Goal: Complete application form

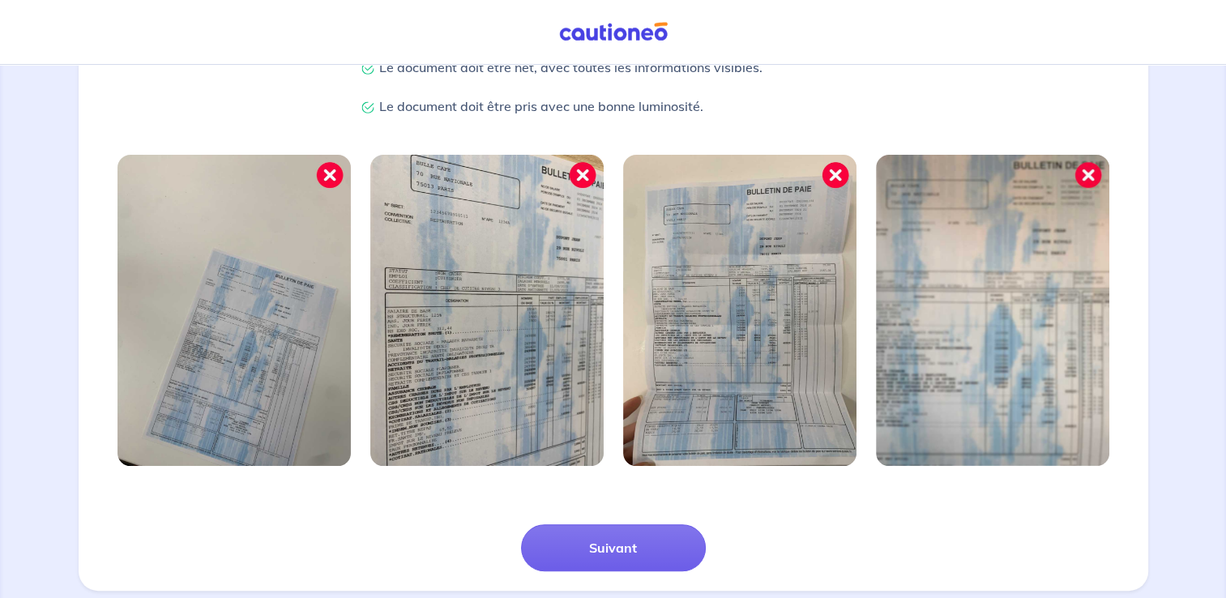
scroll to position [437, 0]
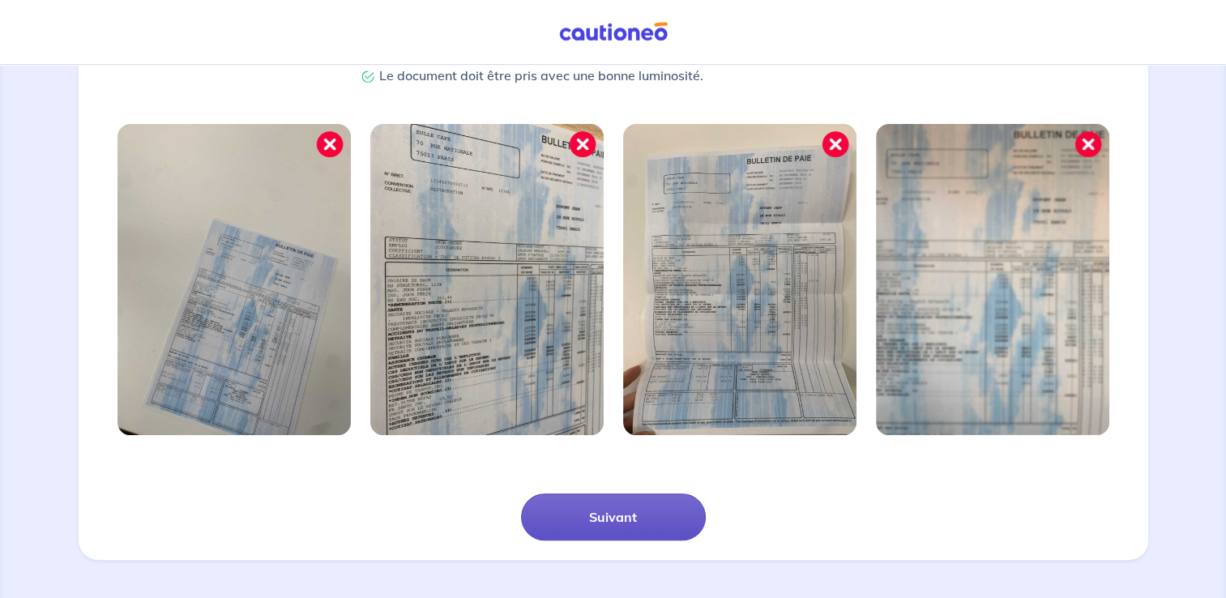
click at [618, 525] on button "Suivant" at bounding box center [613, 517] width 185 height 47
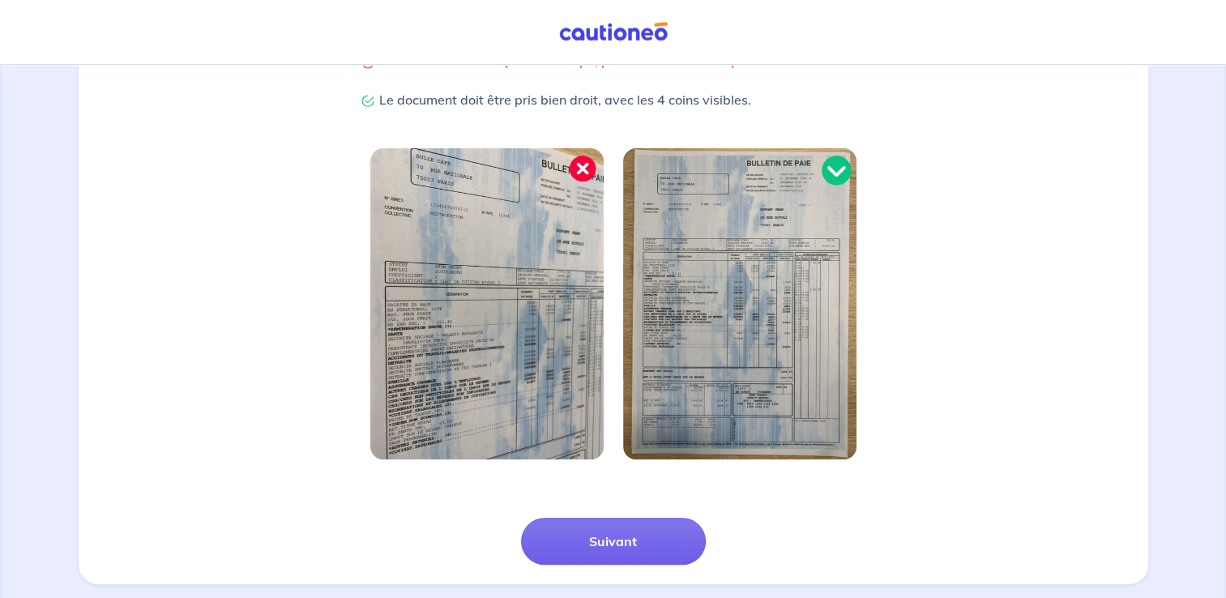
scroll to position [379, 0]
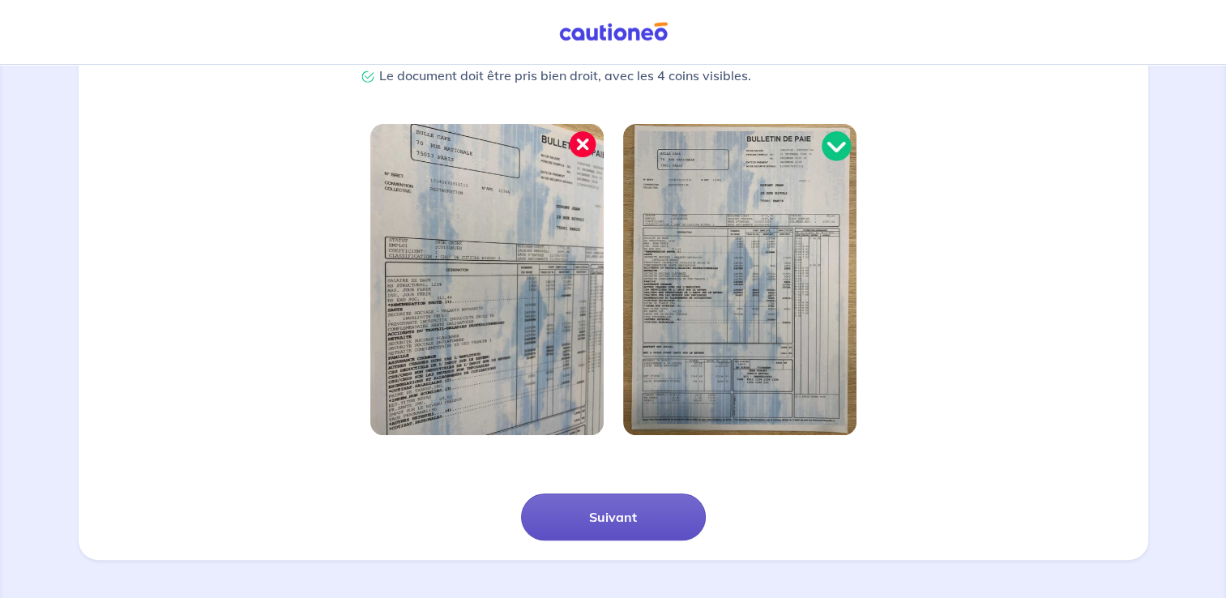
click at [618, 523] on button "Suivant" at bounding box center [613, 517] width 185 height 47
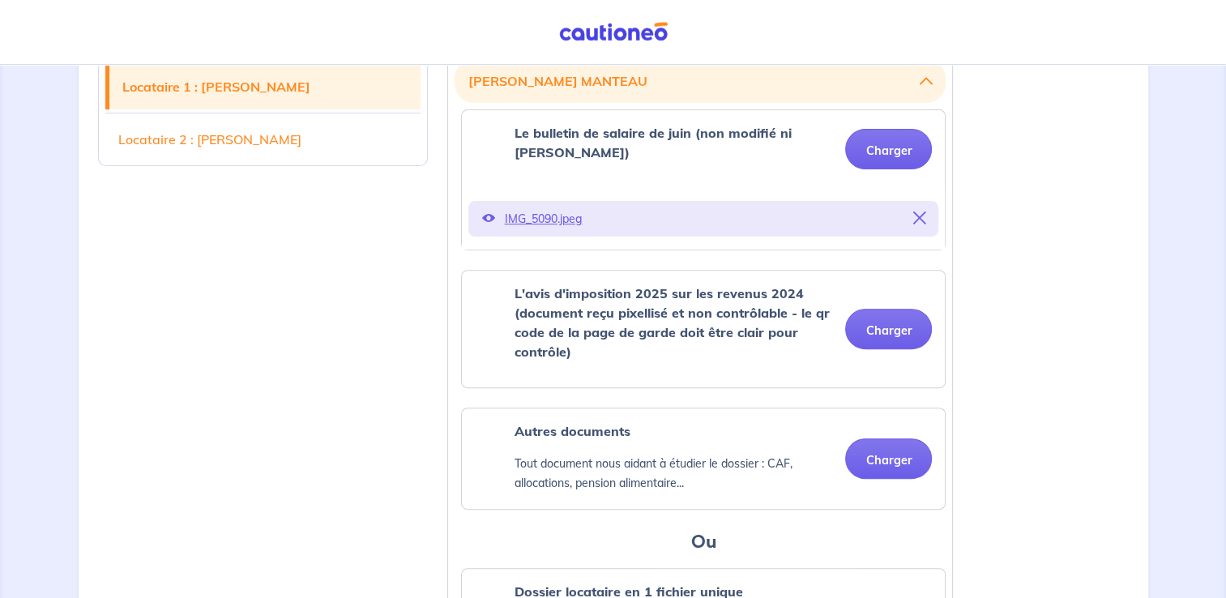
scroll to position [507, 0]
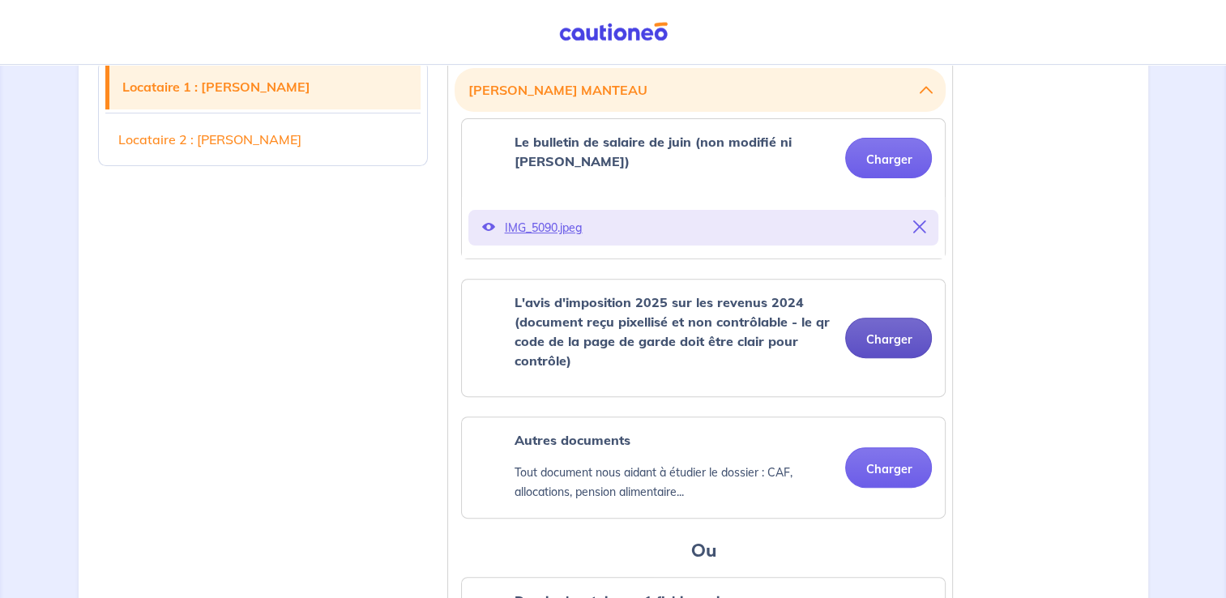
click at [881, 332] on button "Charger" at bounding box center [888, 338] width 87 height 41
click at [880, 319] on button "Charger" at bounding box center [888, 338] width 87 height 41
click at [898, 323] on button "Charger" at bounding box center [888, 338] width 87 height 41
click at [907, 329] on button "Charger" at bounding box center [888, 338] width 87 height 41
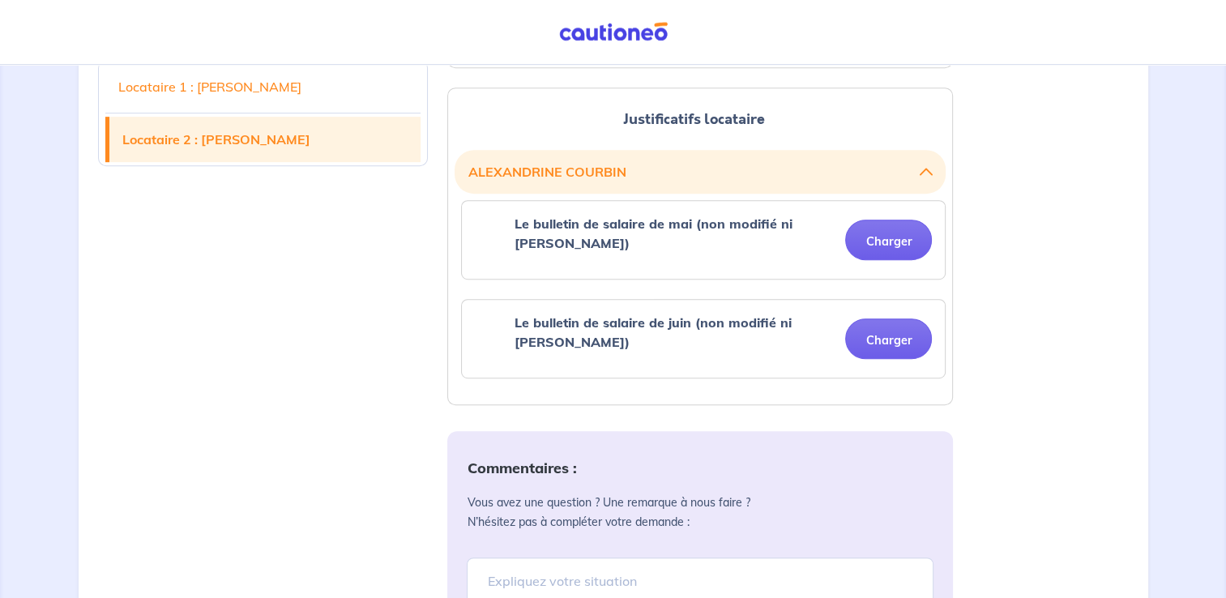
scroll to position [946, 0]
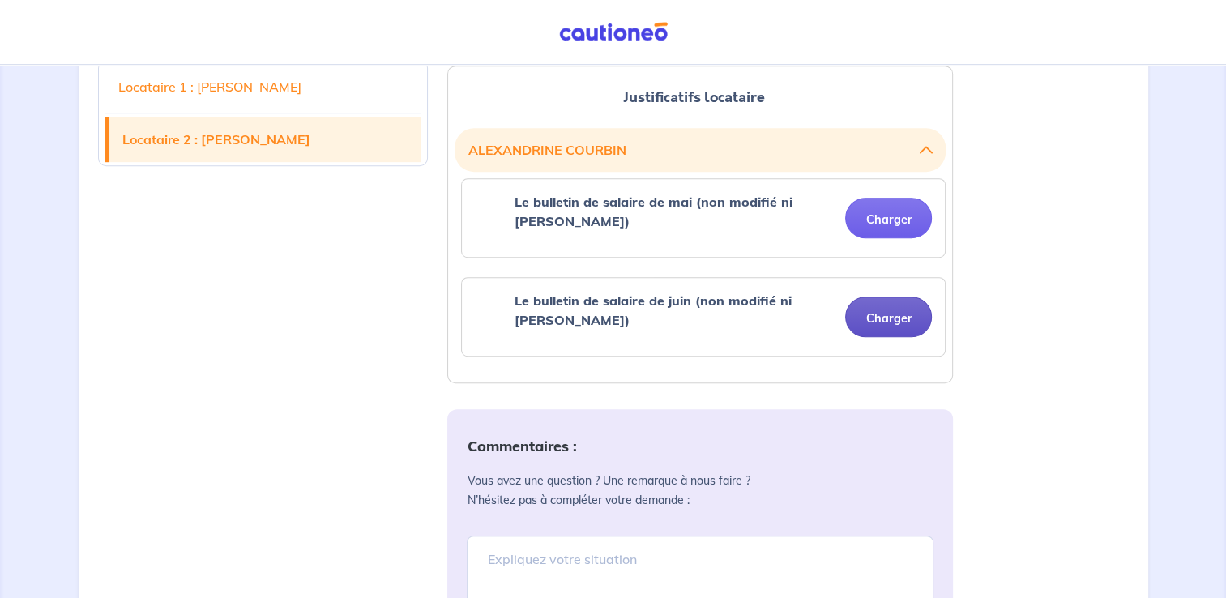
click at [887, 297] on button "Charger" at bounding box center [888, 317] width 87 height 41
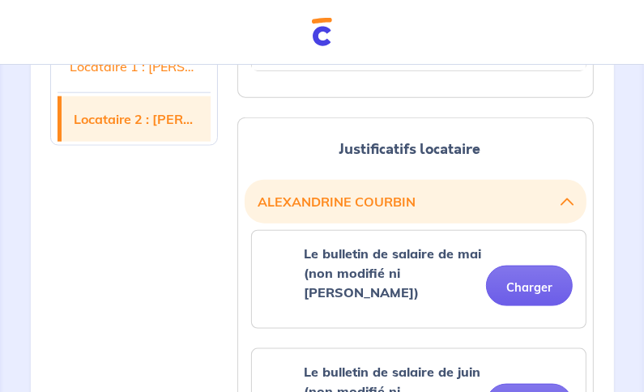
click at [561, 44] on nav "Mon compte" at bounding box center [322, 32] width 644 height 65
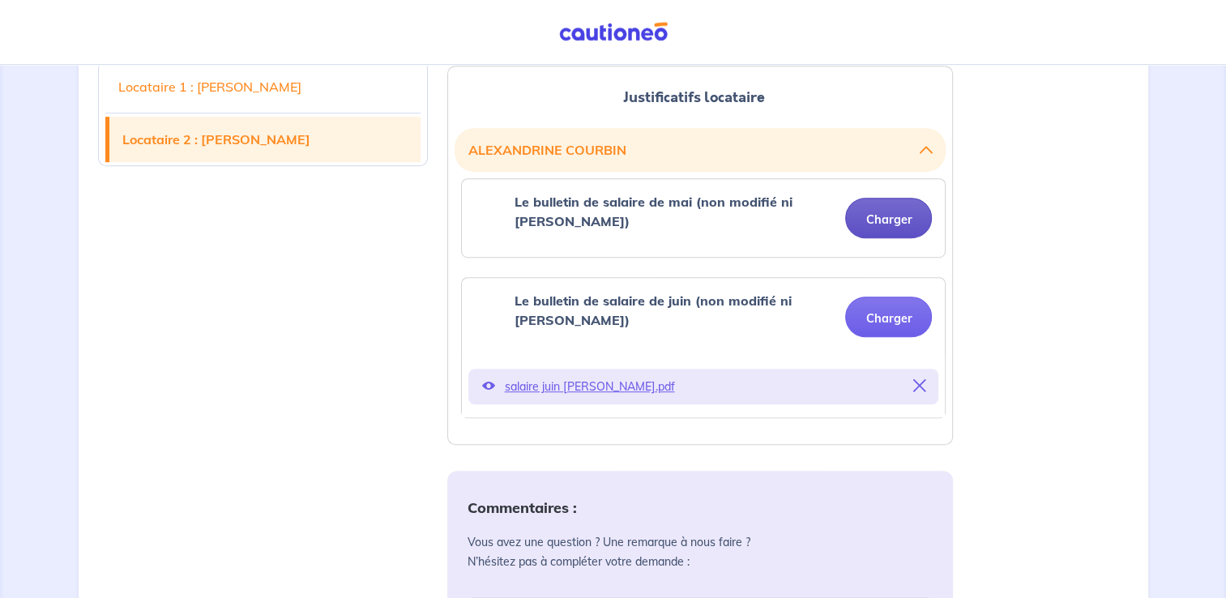
click at [885, 200] on button "Charger" at bounding box center [888, 218] width 87 height 41
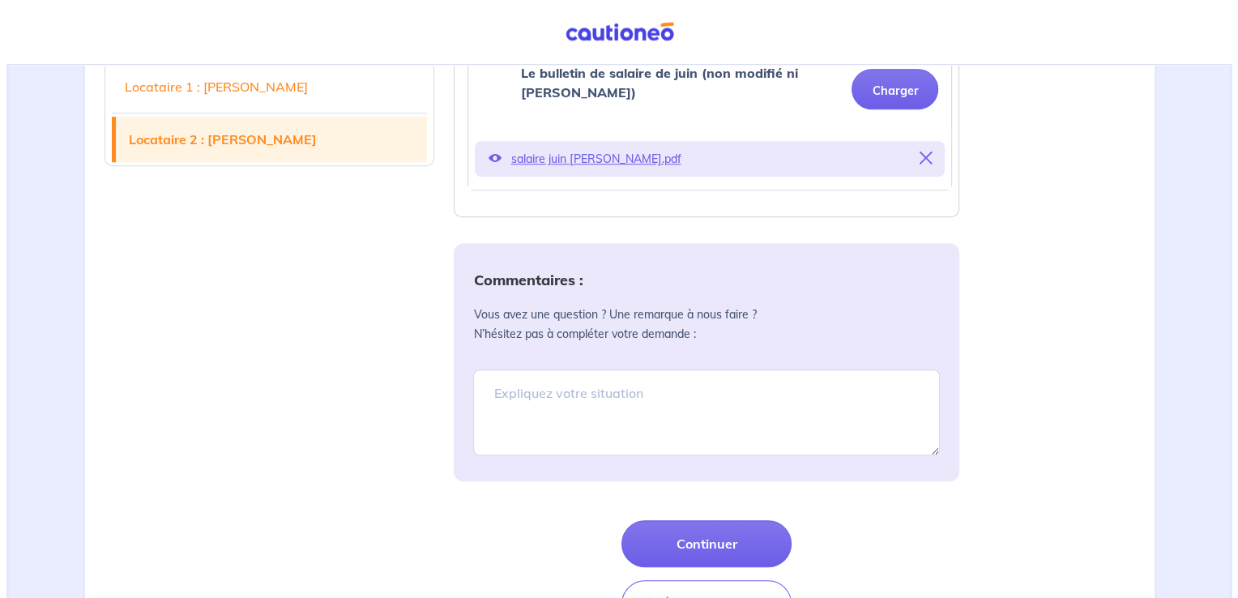
scroll to position [1266, 0]
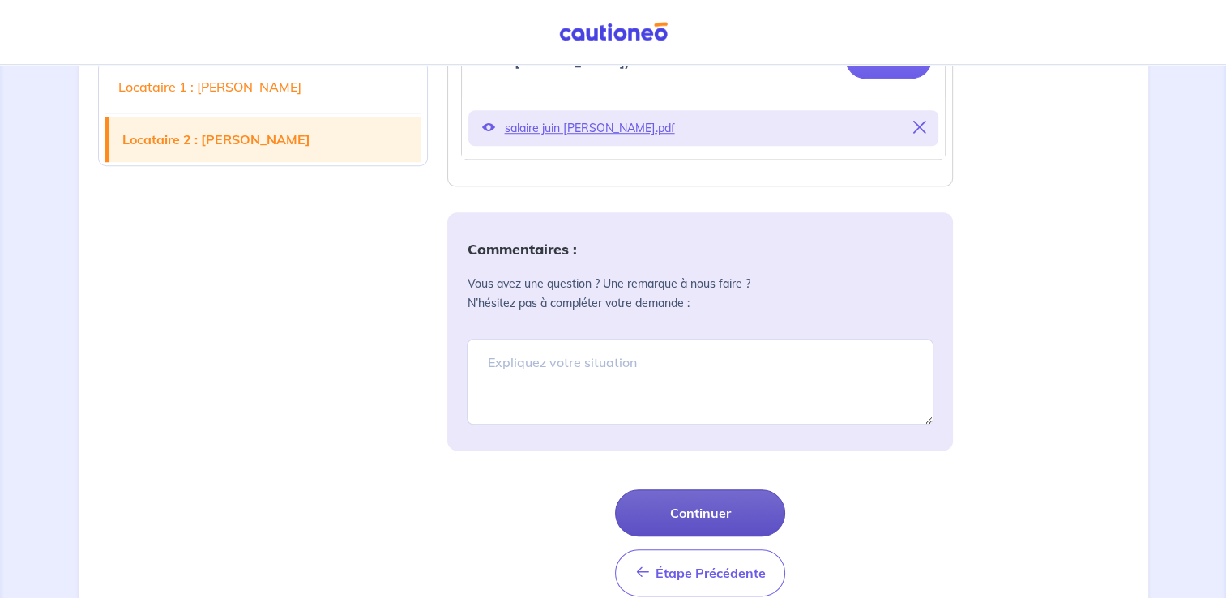
click at [706, 490] on button "Continuer" at bounding box center [700, 513] width 170 height 47
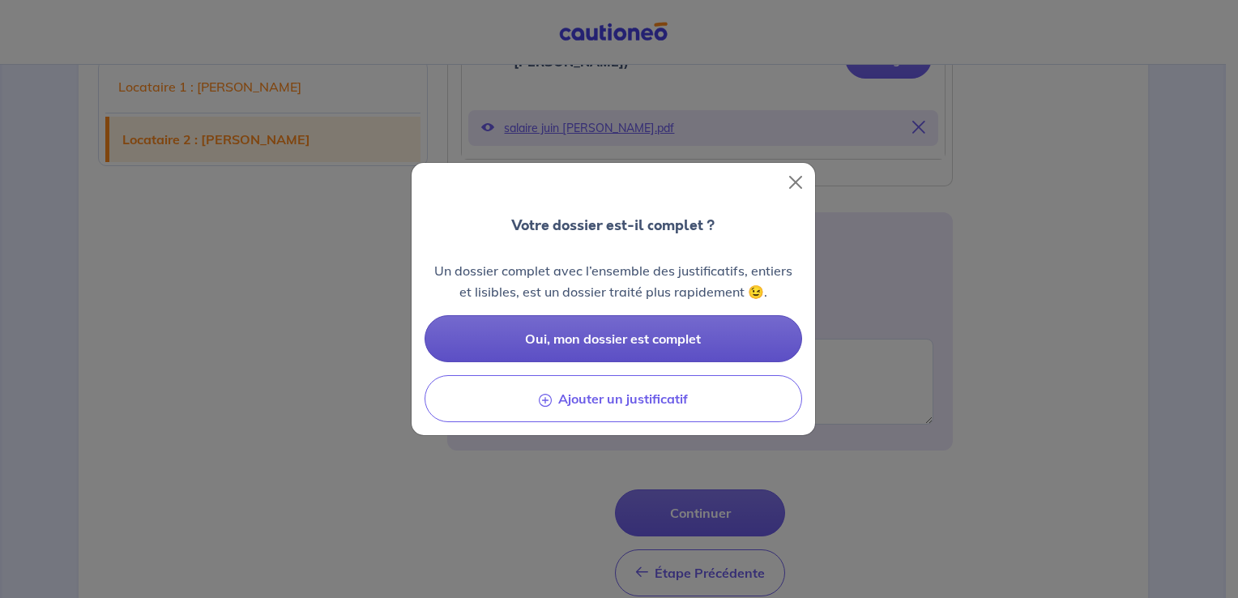
click at [616, 336] on span "Oui, mon dossier est complet" at bounding box center [613, 339] width 176 height 16
